Goal: Task Accomplishment & Management: Manage account settings

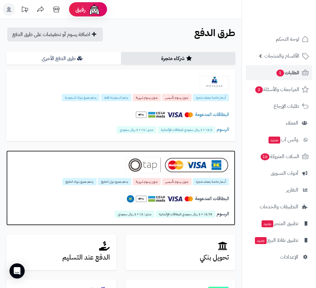
click at [188, 184] on span "بدون رسوم تأسيس" at bounding box center [176, 181] width 29 height 7
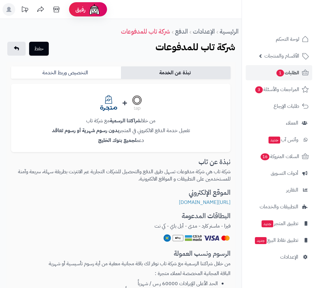
click at [108, 72] on link "التخصيص وربط الخدمة" at bounding box center [66, 72] width 110 height 13
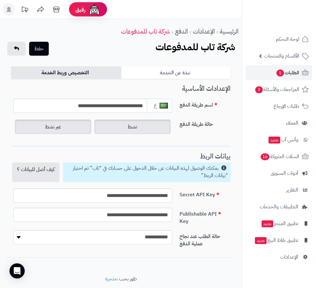
click at [127, 132] on label "نشط" at bounding box center [132, 127] width 76 height 15
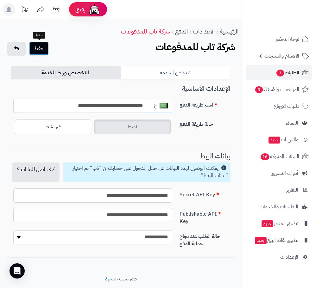
click at [33, 49] on button "حفظ" at bounding box center [39, 48] width 20 height 14
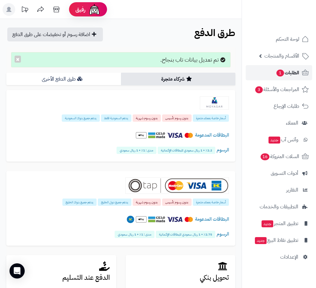
click at [291, 75] on span "الطلبات 1" at bounding box center [287, 72] width 23 height 9
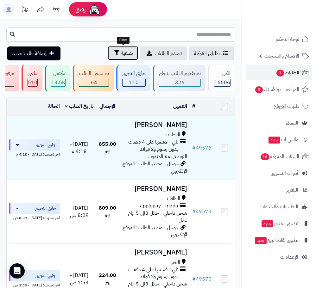
click at [121, 55] on span "تصفية" at bounding box center [127, 53] width 12 height 8
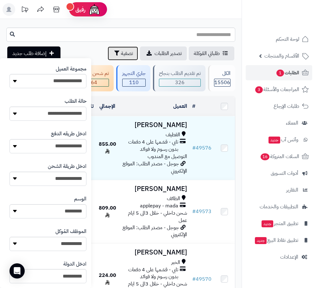
scroll to position [131, 0]
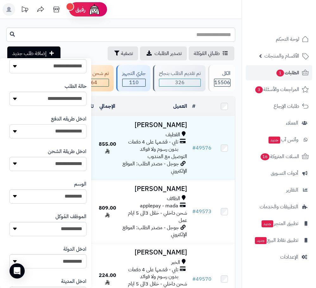
click at [62, 132] on select "**********" at bounding box center [47, 131] width 77 height 14
select select "****"
click at [9, 124] on select "**********" at bounding box center [47, 131] width 77 height 14
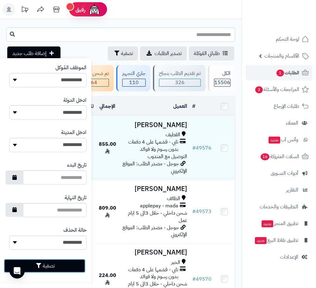
click at [58, 265] on button "تصفية" at bounding box center [45, 266] width 82 height 14
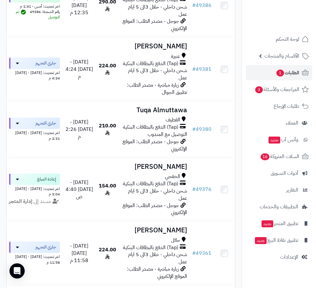
scroll to position [1153, 0]
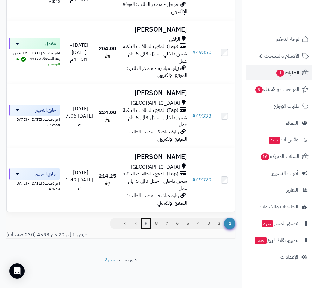
click at [142, 223] on link "9" at bounding box center [146, 223] width 11 height 11
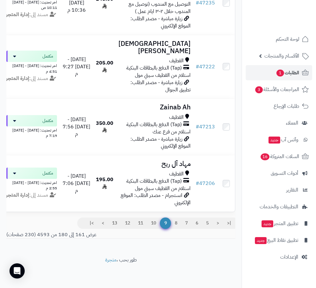
scroll to position [1103, 0]
click at [117, 229] on link "13" at bounding box center [114, 223] width 13 height 11
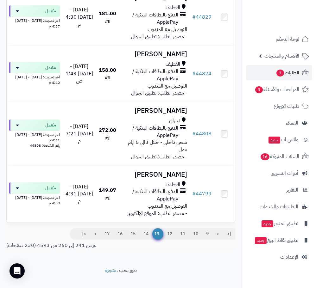
scroll to position [1105, 0]
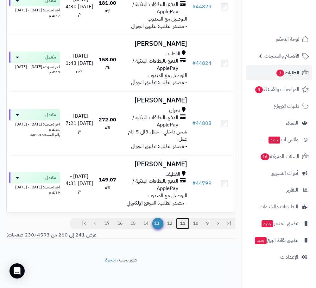
click at [184, 223] on link "11" at bounding box center [182, 223] width 13 height 11
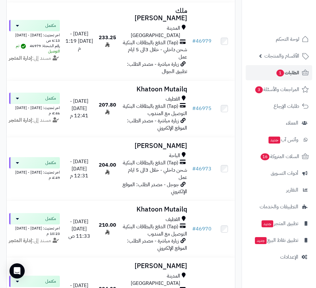
scroll to position [1124, 0]
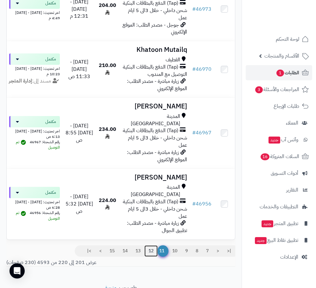
click at [151, 246] on link "12" at bounding box center [150, 251] width 13 height 11
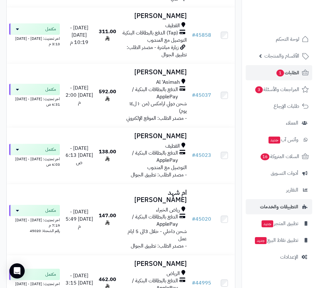
scroll to position [836, 0]
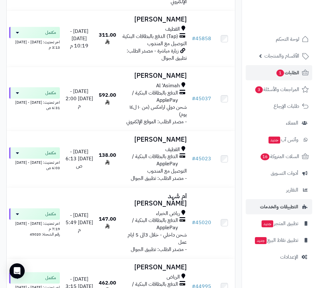
click at [315, 206] on li "التطبيقات والخدمات" at bounding box center [279, 206] width 74 height 15
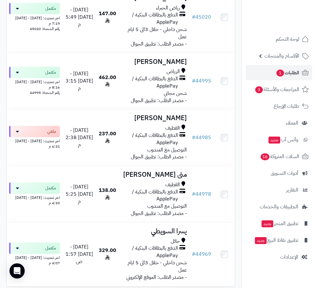
scroll to position [1117, 0]
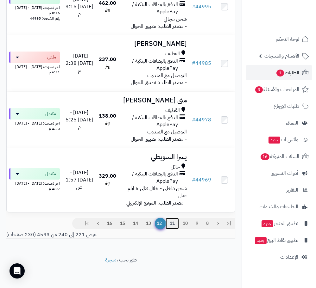
click at [171, 223] on link "11" at bounding box center [172, 223] width 13 height 11
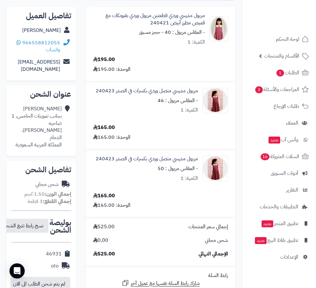
scroll to position [92, 0]
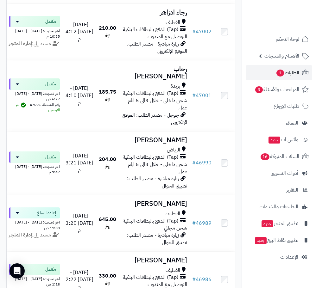
scroll to position [1124, 0]
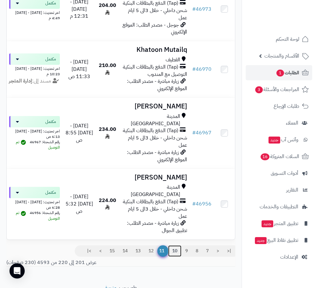
click at [178, 246] on link "10" at bounding box center [174, 251] width 13 height 11
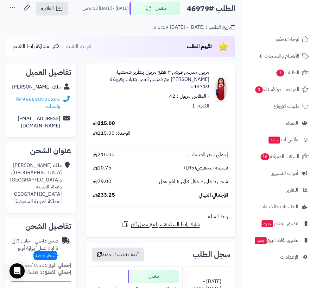
scroll to position [4, 0]
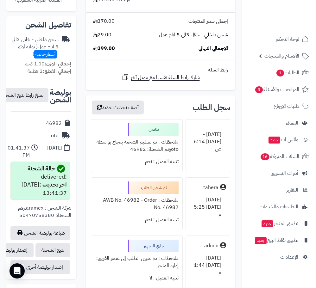
scroll to position [212, 0]
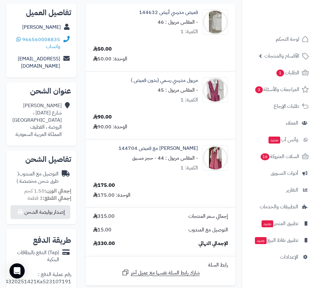
scroll to position [92, 0]
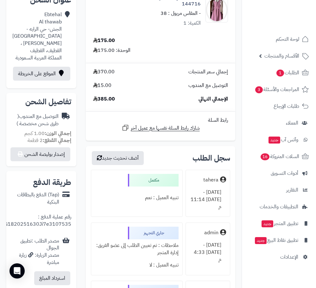
scroll to position [191, 0]
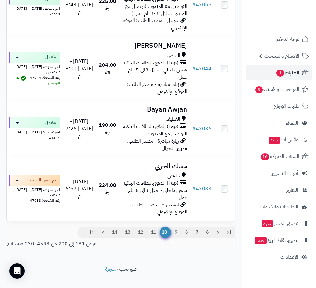
scroll to position [1132, 0]
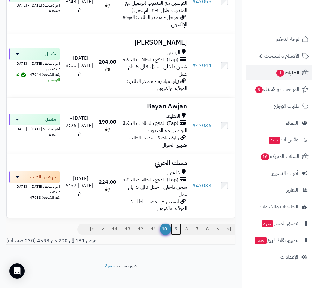
click at [177, 227] on link "9" at bounding box center [176, 229] width 11 height 11
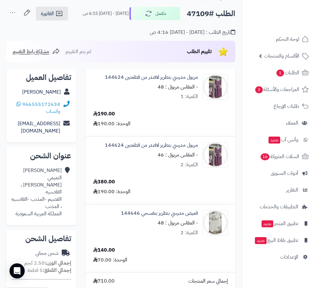
scroll to position [22, 0]
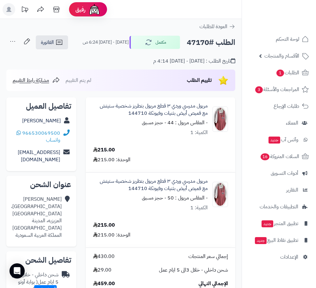
scroll to position [27, 0]
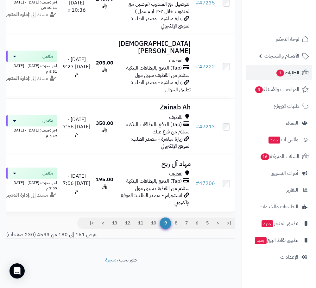
scroll to position [1124, 0]
click at [174, 224] on link "8" at bounding box center [176, 223] width 11 height 11
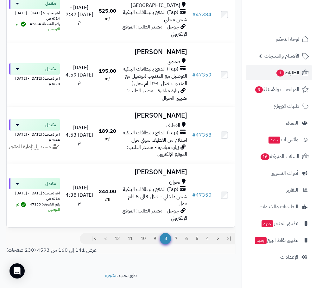
scroll to position [1153, 0]
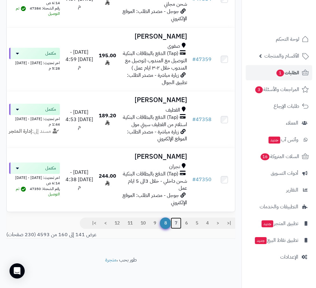
click at [179, 225] on link "7" at bounding box center [176, 223] width 11 height 11
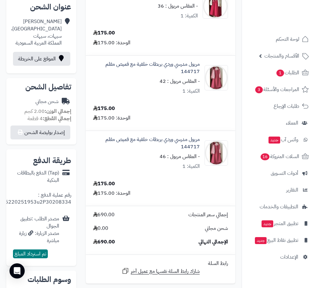
scroll to position [176, 0]
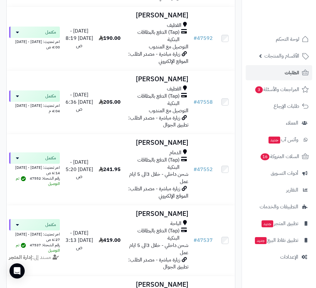
scroll to position [1276, 0]
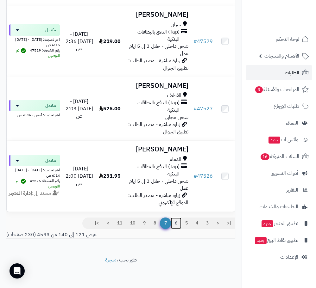
click at [173, 223] on link "6" at bounding box center [176, 223] width 11 height 11
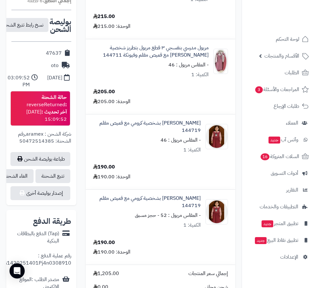
scroll to position [259, 0]
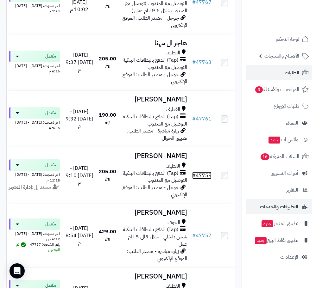
scroll to position [751, 0]
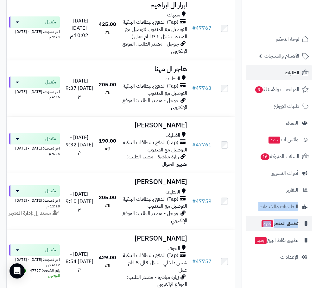
drag, startPoint x: 316, startPoint y: 199, endPoint x: 313, endPoint y: 231, distance: 31.8
click at [313, 232] on ul "لوحة التحكم الأقسام والمنتجات المنتجات مخزون الخيارات الأقسام الماركات مواصفات …" at bounding box center [279, 148] width 74 height 233
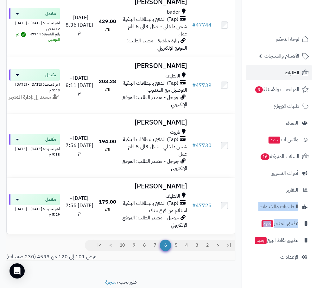
scroll to position [1124, 0]
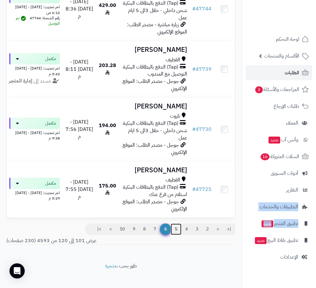
click at [173, 224] on link "5" at bounding box center [176, 229] width 11 height 11
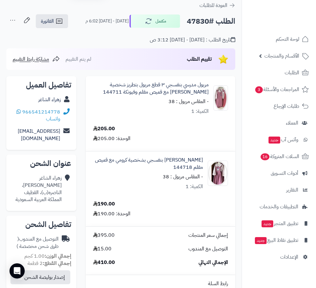
scroll to position [29, 0]
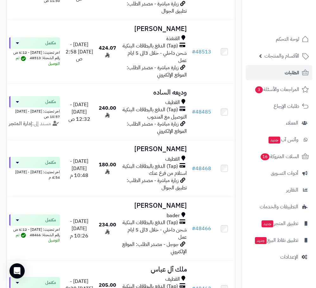
scroll to position [1139, 0]
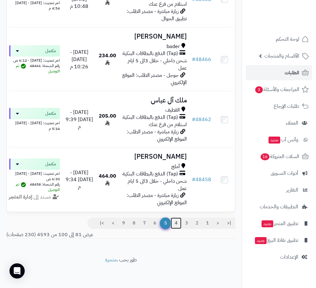
click at [175, 224] on link "4" at bounding box center [176, 223] width 11 height 11
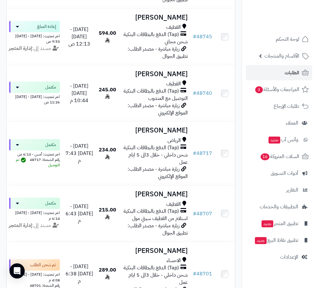
scroll to position [1124, 0]
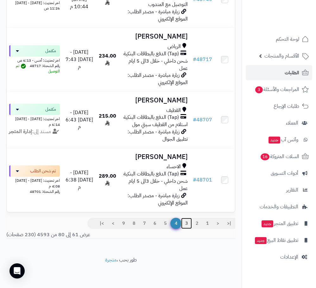
click at [185, 222] on link "3" at bounding box center [186, 223] width 11 height 11
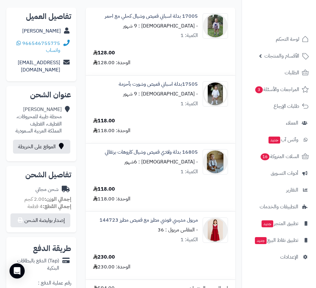
scroll to position [61, 0]
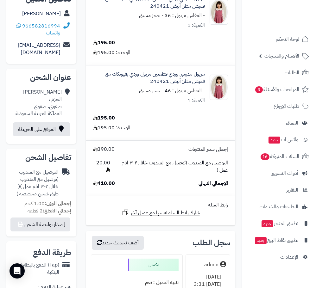
scroll to position [96, 0]
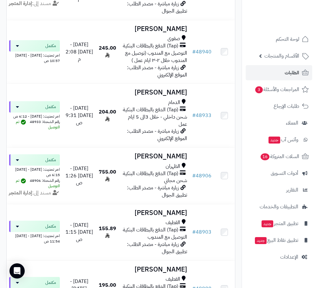
scroll to position [1124, 0]
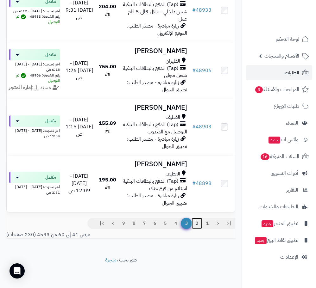
click at [194, 223] on link "2" at bounding box center [197, 223] width 11 height 11
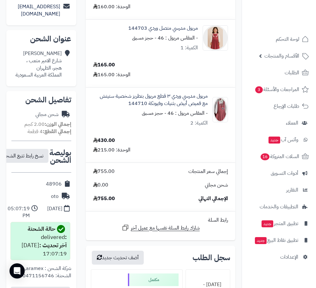
scroll to position [150, 0]
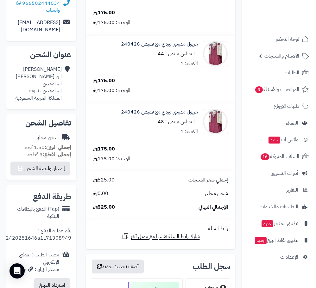
scroll to position [132, 0]
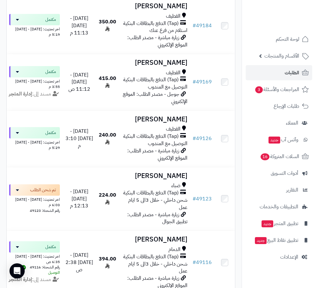
scroll to position [1124, 0]
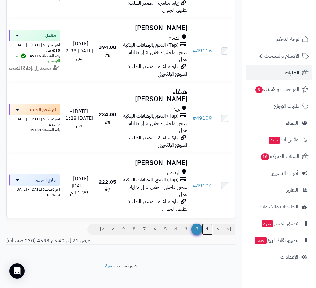
click at [205, 224] on link "1" at bounding box center [207, 229] width 11 height 11
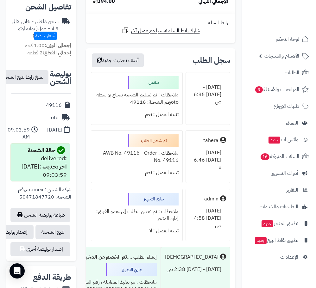
scroll to position [153, 0]
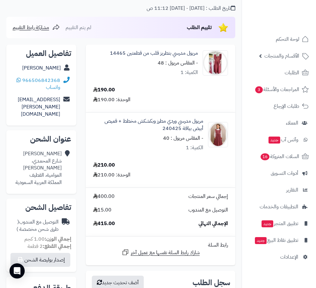
scroll to position [44, 0]
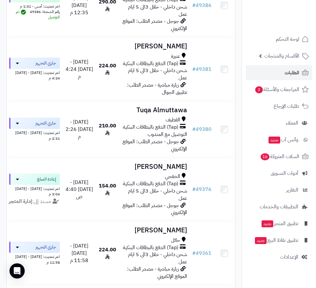
scroll to position [825, 0]
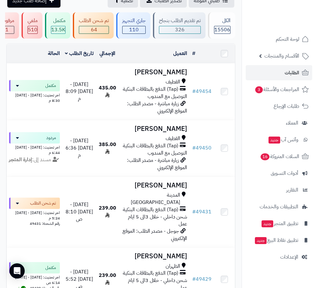
scroll to position [30, 0]
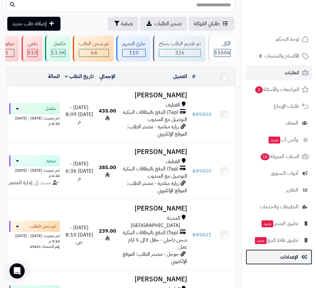
click at [295, 260] on span "الإعدادات" at bounding box center [289, 257] width 18 height 9
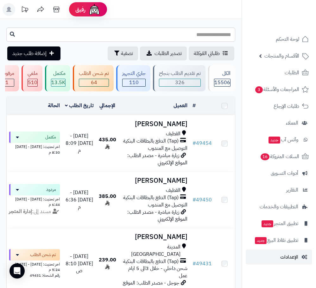
scroll to position [1153, 0]
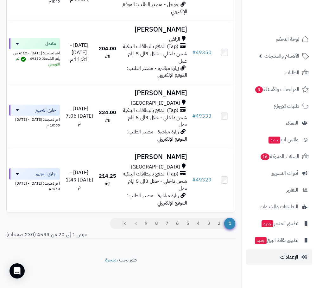
click at [282, 261] on span "الإعدادات" at bounding box center [289, 257] width 18 height 9
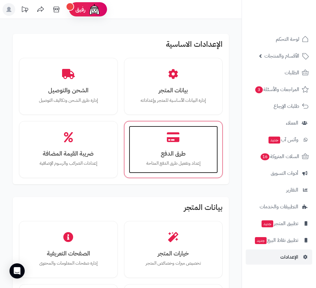
click at [182, 173] on div "طرق الدفع إعداد وتفعيل طرق الدفع المتاحة" at bounding box center [173, 149] width 89 height 47
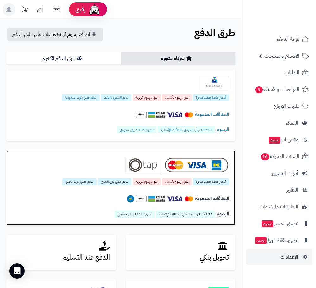
click at [101, 190] on div "البطاقات المدعومة" at bounding box center [121, 201] width 216 height 22
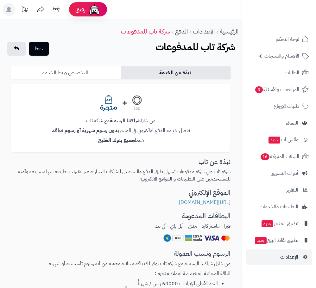
click at [91, 72] on link "التخصيص وربط الخدمة" at bounding box center [66, 72] width 110 height 13
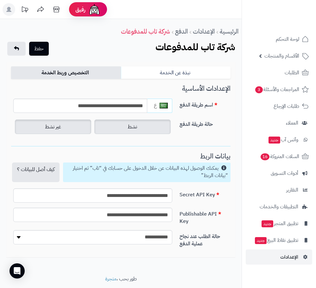
click at [66, 129] on label "غير نشط" at bounding box center [53, 127] width 76 height 15
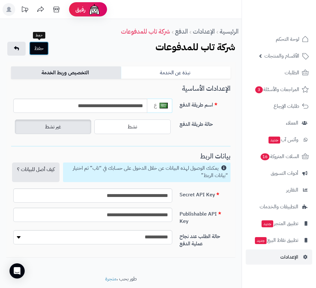
click at [41, 45] on button "حفظ" at bounding box center [39, 48] width 20 height 14
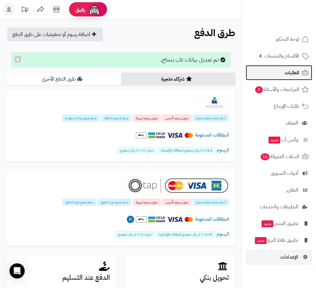
click at [289, 72] on span "الطلبات" at bounding box center [292, 72] width 15 height 9
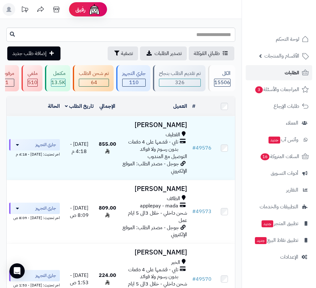
click at [302, 71] on icon at bounding box center [305, 73] width 8 height 8
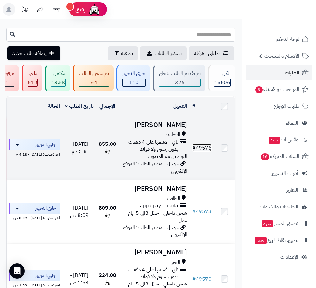
click at [205, 152] on link "# 49576" at bounding box center [201, 148] width 19 height 8
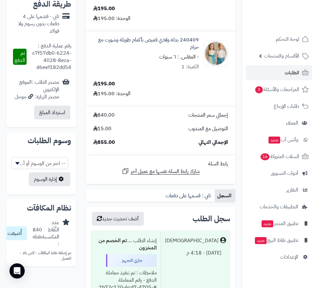
scroll to position [340, 0]
